Goal: Use online tool/utility: Utilize a website feature to perform a specific function

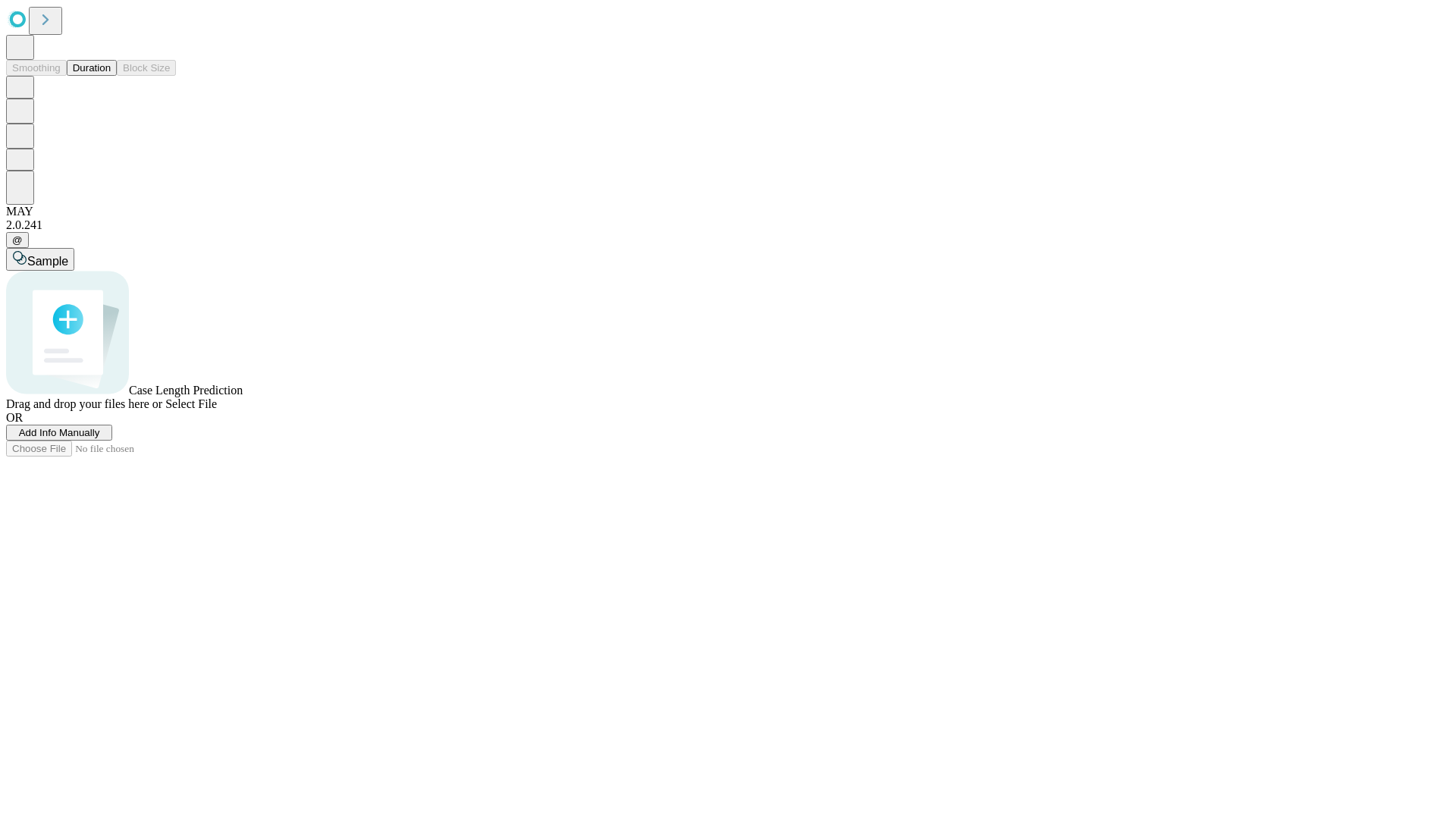
click at [111, 76] on button "Duration" at bounding box center [92, 68] width 50 height 16
click at [217, 410] on span "Select File" at bounding box center [191, 404] width 52 height 13
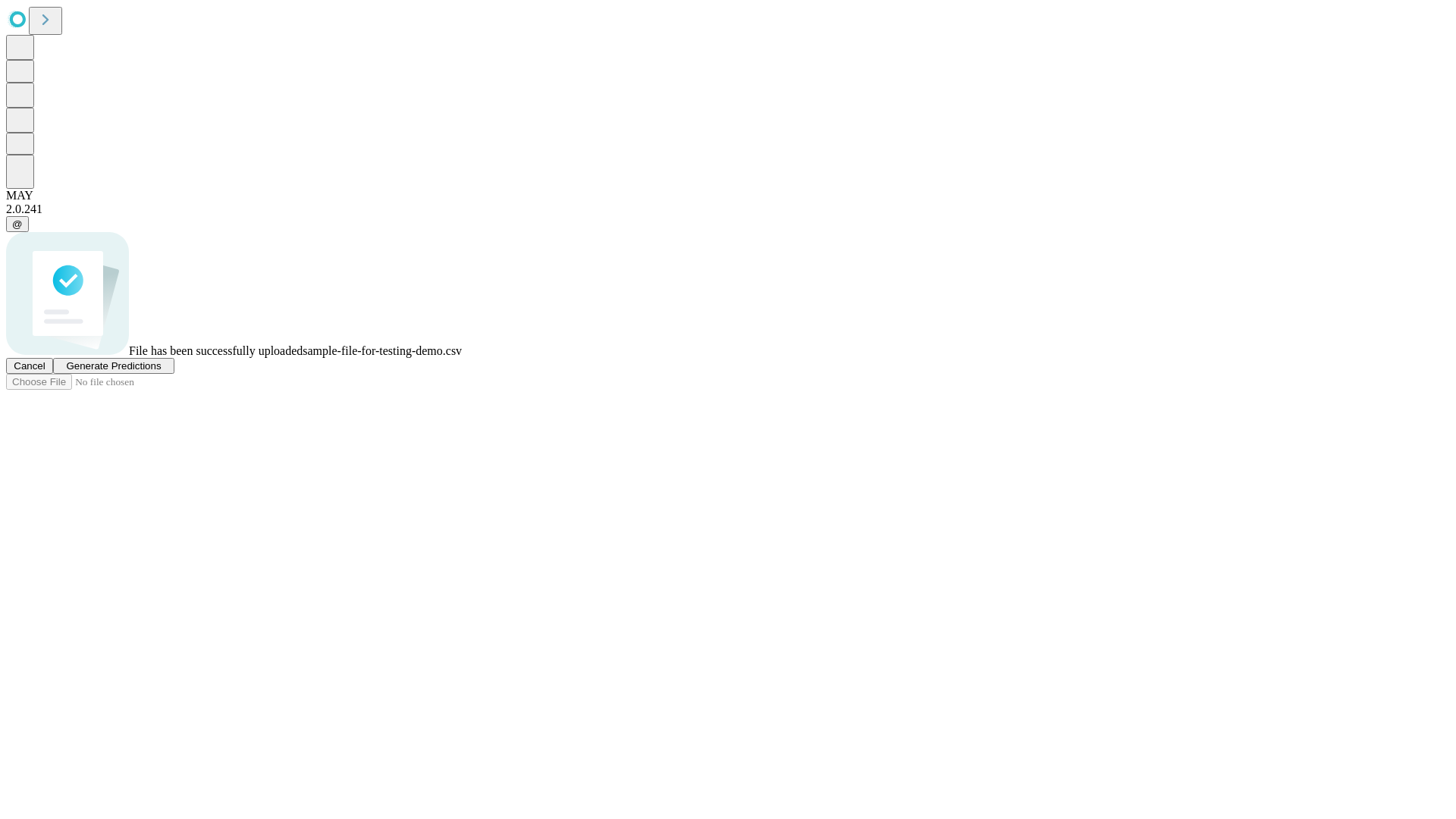
click at [161, 372] on span "Generate Predictions" at bounding box center [113, 366] width 95 height 11
